Goal: Transaction & Acquisition: Subscribe to service/newsletter

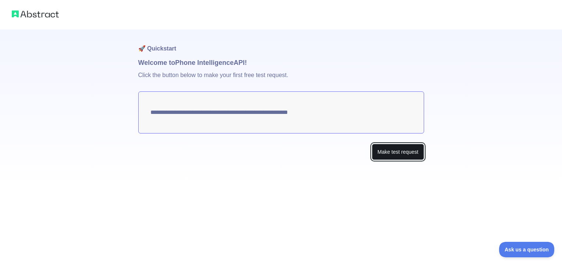
click at [397, 149] on button "Make test request" at bounding box center [398, 152] width 52 height 17
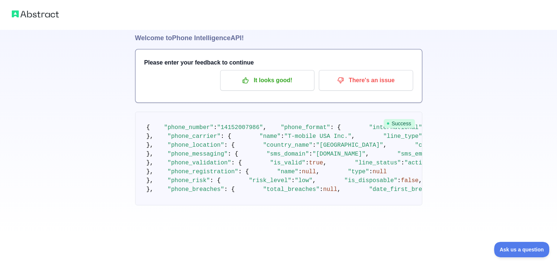
scroll to position [21, 0]
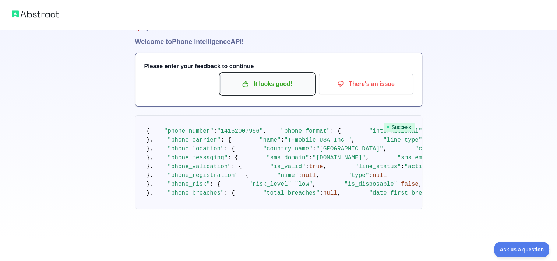
click at [266, 87] on p "It looks good!" at bounding box center [267, 84] width 83 height 13
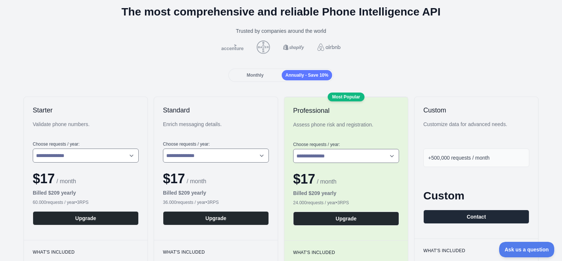
scroll to position [40, 0]
click at [259, 77] on span "Monthly" at bounding box center [255, 74] width 17 height 5
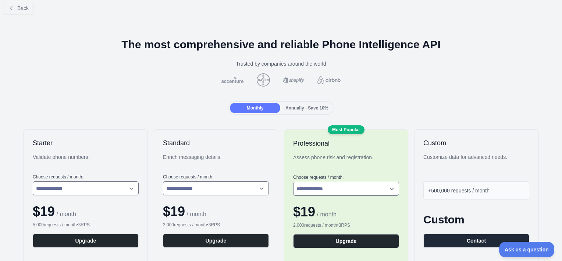
scroll to position [0, 0]
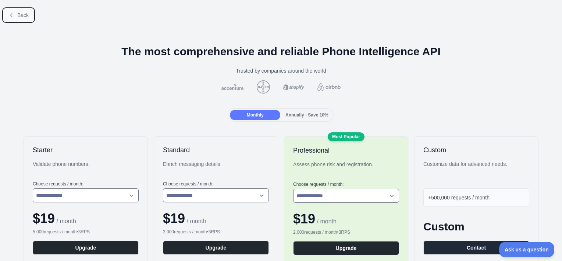
click at [16, 13] on button "Back" at bounding box center [19, 15] width 30 height 13
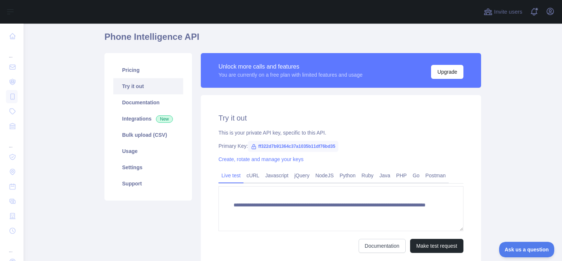
scroll to position [86, 0]
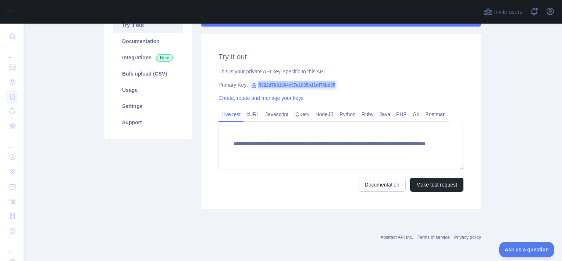
drag, startPoint x: 254, startPoint y: 85, endPoint x: 343, endPoint y: 85, distance: 89.8
click at [343, 85] on div "Primary Key: ff322d7b91364c37a1035b11df76bd35" at bounding box center [341, 84] width 245 height 7
copy span "ff322d7b91364c37a1035b11df76bd35"
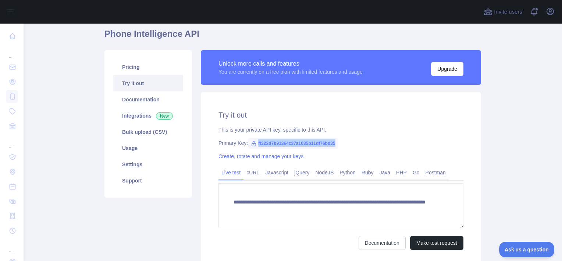
scroll to position [29, 0]
